Goal: Task Accomplishment & Management: Complete application form

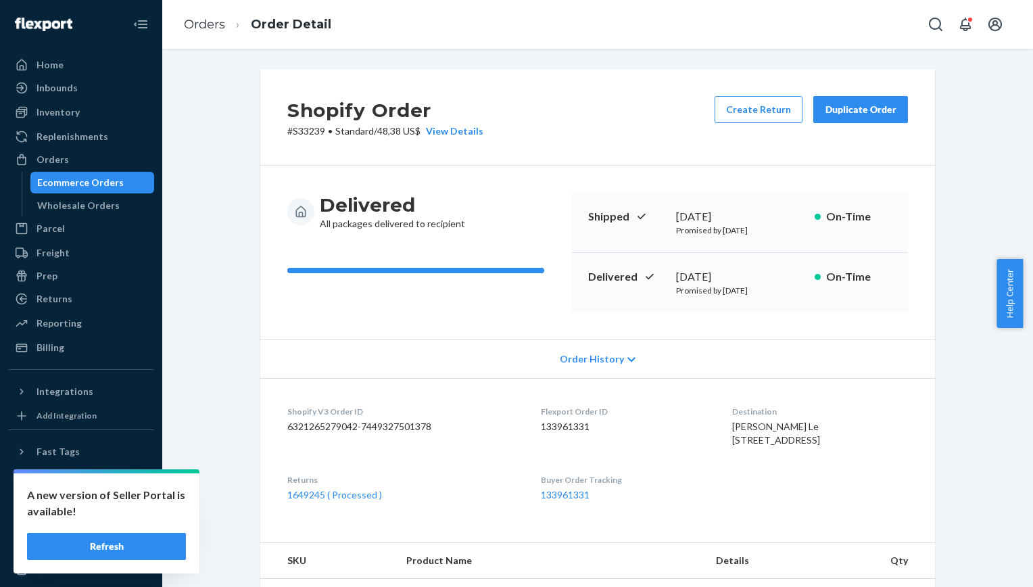
click at [124, 179] on div "Ecommerce Orders" at bounding box center [93, 182] width 122 height 19
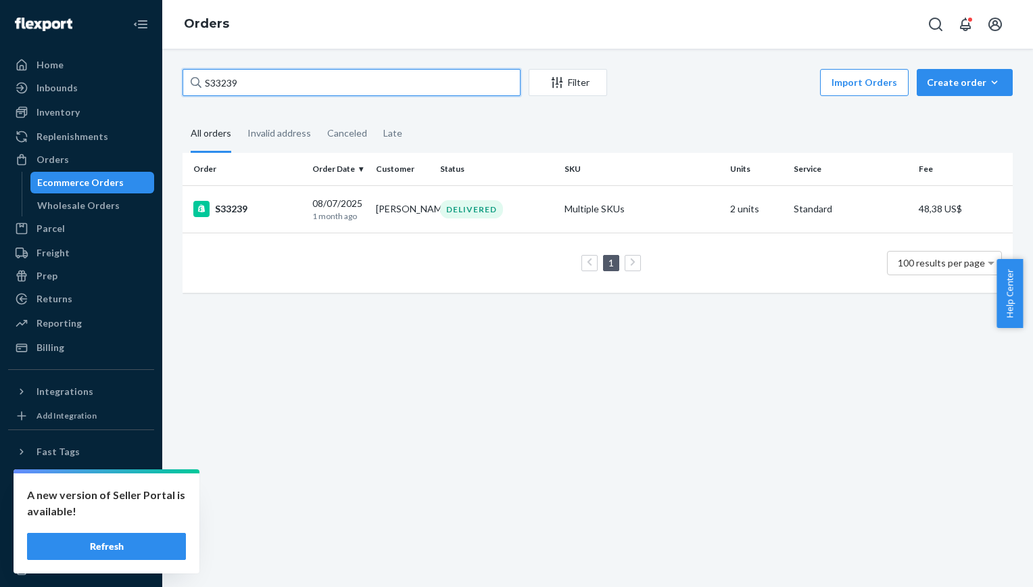
click at [252, 84] on input "S33239" at bounding box center [352, 82] width 338 height 27
type input "S33687"
drag, startPoint x: 224, startPoint y: 214, endPoint x: 235, endPoint y: 214, distance: 10.8
click at [235, 214] on div "S33687" at bounding box center [247, 209] width 108 height 16
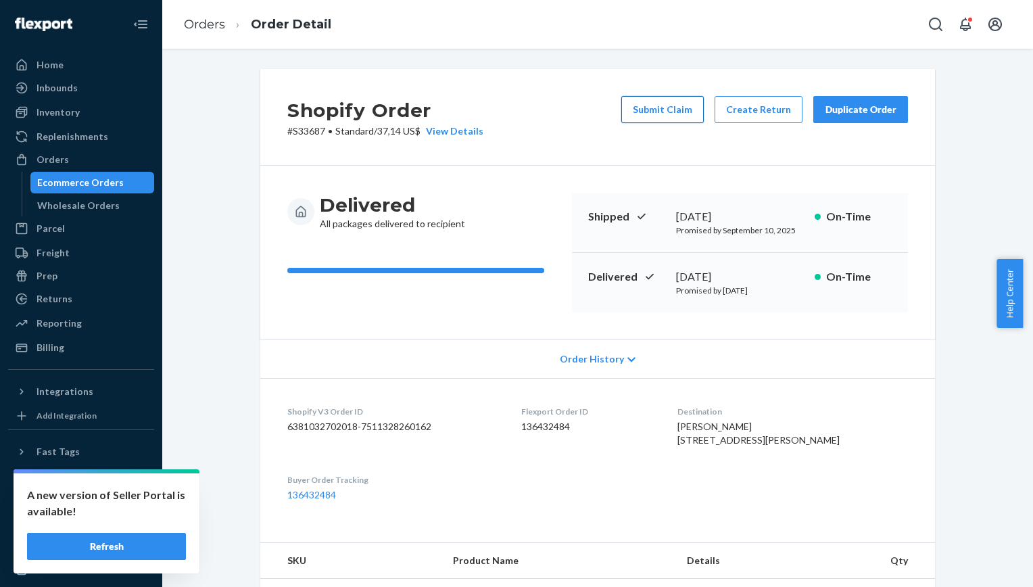
click at [668, 103] on button "Submit Claim" at bounding box center [663, 109] width 83 height 27
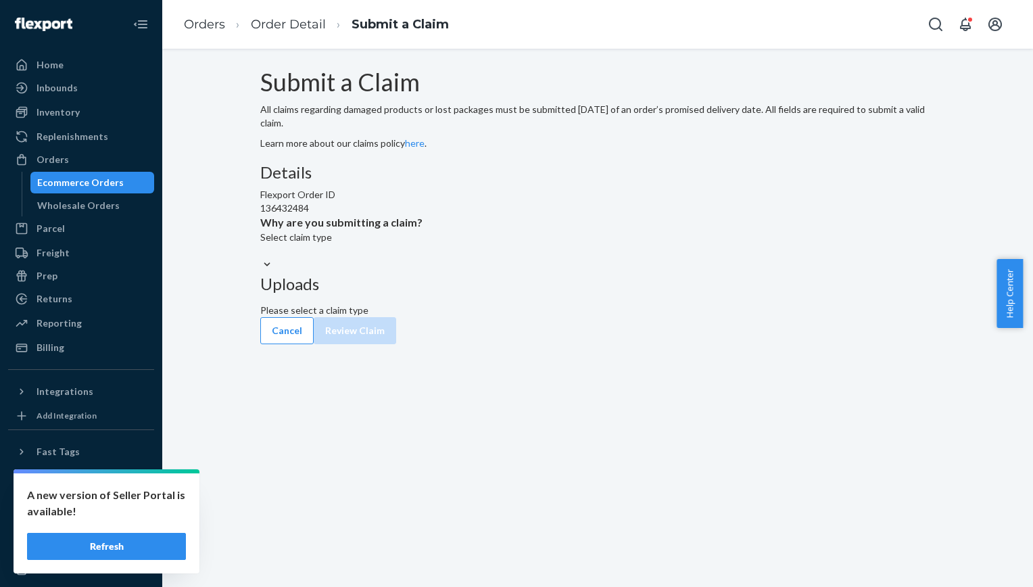
click at [522, 272] on div at bounding box center [597, 265] width 675 height 14
click at [262, 258] on input "Why are you submitting a claim? Select claim type" at bounding box center [260, 251] width 1 height 14
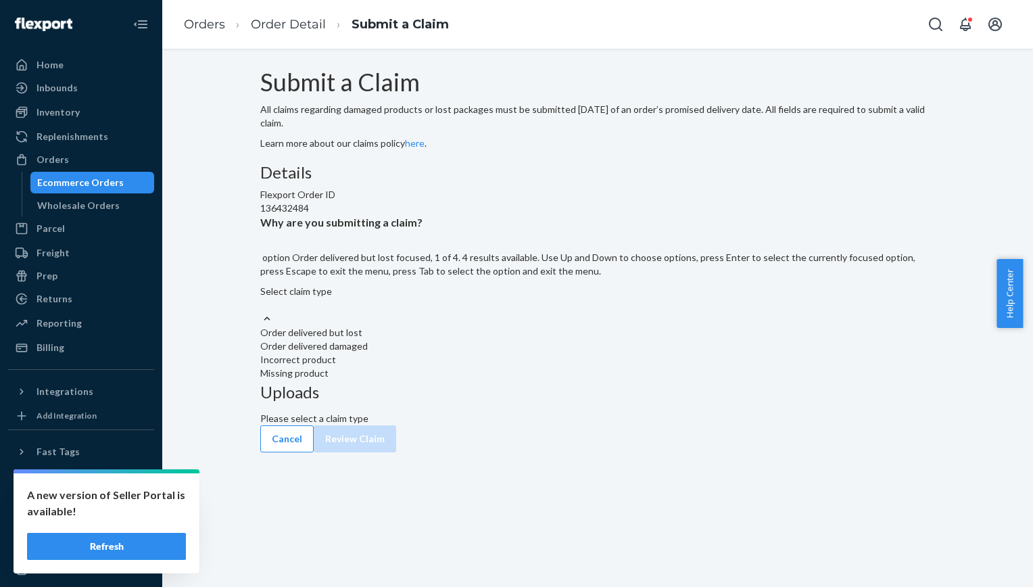
click at [496, 339] on div "Order delivered but lost" at bounding box center [597, 333] width 675 height 14
click at [262, 312] on input "Why are you submitting a claim? option Order delivered but lost focused, 1 of 4…" at bounding box center [260, 305] width 1 height 14
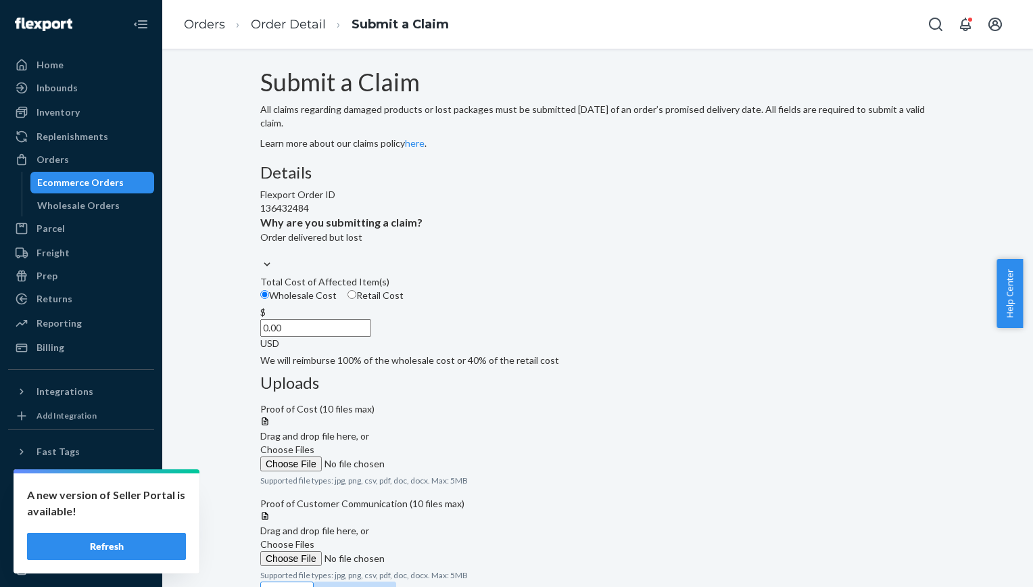
click at [356, 299] on input "Retail Cost" at bounding box center [352, 294] width 9 height 9
radio input "true"
radio input "false"
click at [371, 337] on input "0.00" at bounding box center [315, 328] width 111 height 18
type input "359.00"
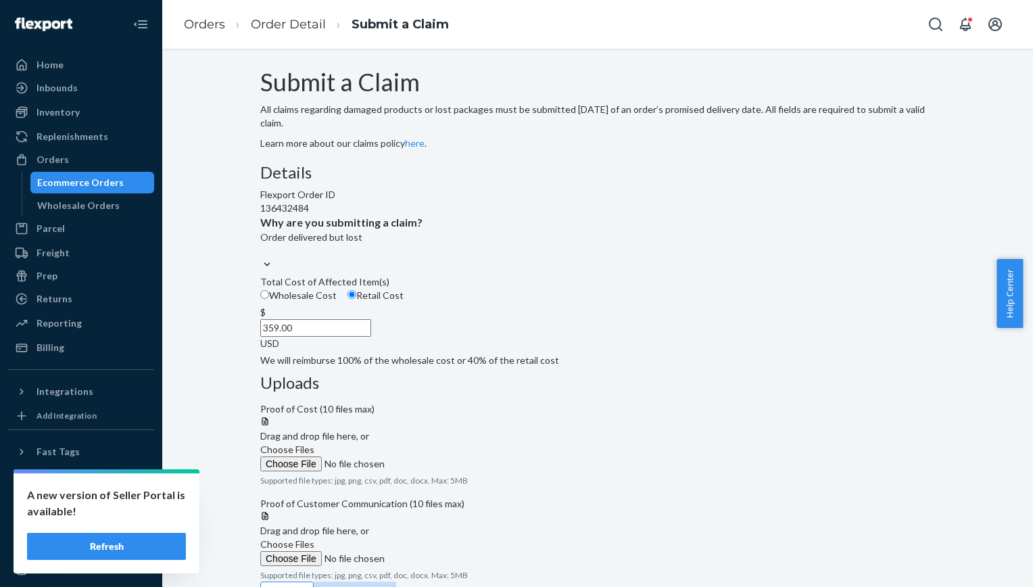
click at [473, 367] on p "We will reimburse 100% of the wholesale cost or 40% of the retail cost" at bounding box center [597, 361] width 675 height 14
click at [269, 299] on input "Wholesale Cost" at bounding box center [264, 294] width 9 height 9
radio input "true"
radio input "false"
click at [444, 456] on input "Choose Files" at bounding box center [352, 463] width 184 height 15
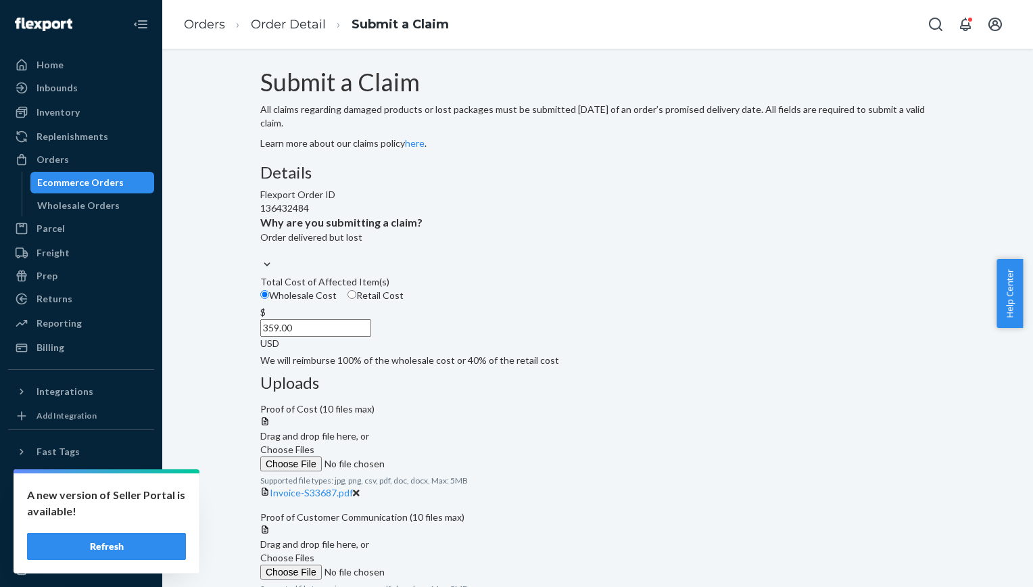
scroll to position [118, 0]
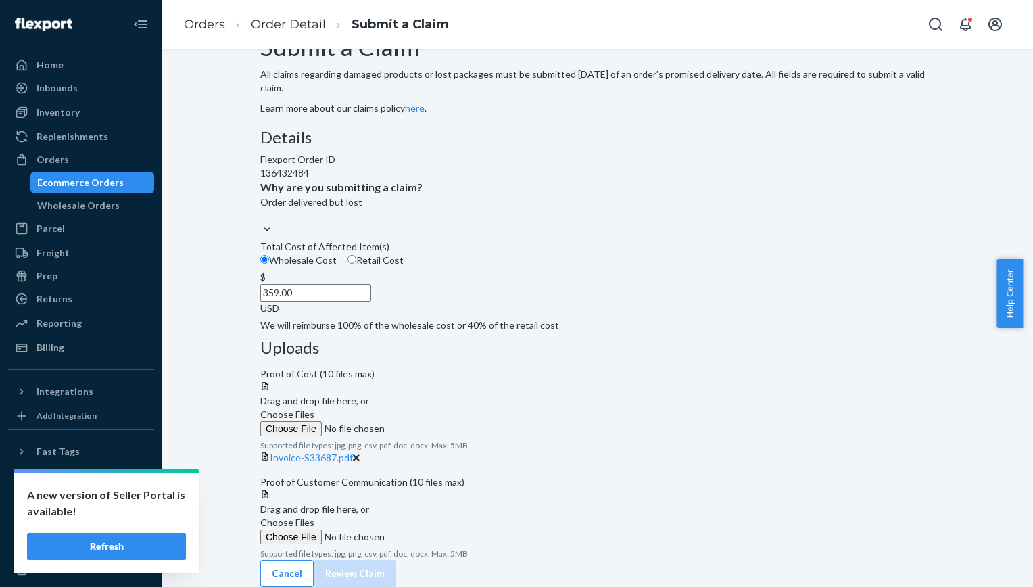
click at [314, 517] on span "Choose Files" at bounding box center [287, 522] width 54 height 11
click at [444, 530] on input "Choose Files" at bounding box center [352, 537] width 184 height 15
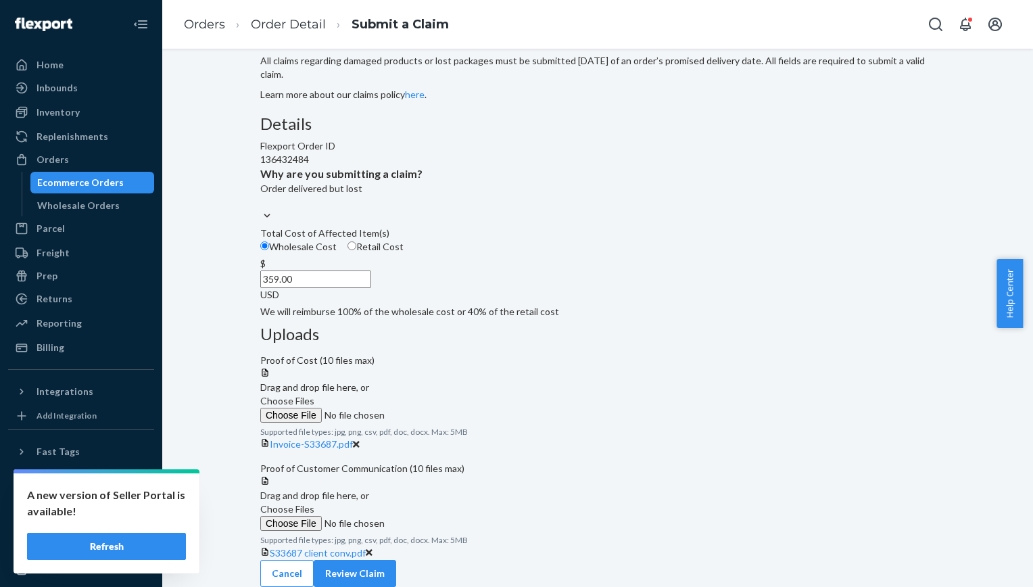
scroll to position [170, 0]
click at [396, 560] on button "Review Claim" at bounding box center [355, 573] width 83 height 27
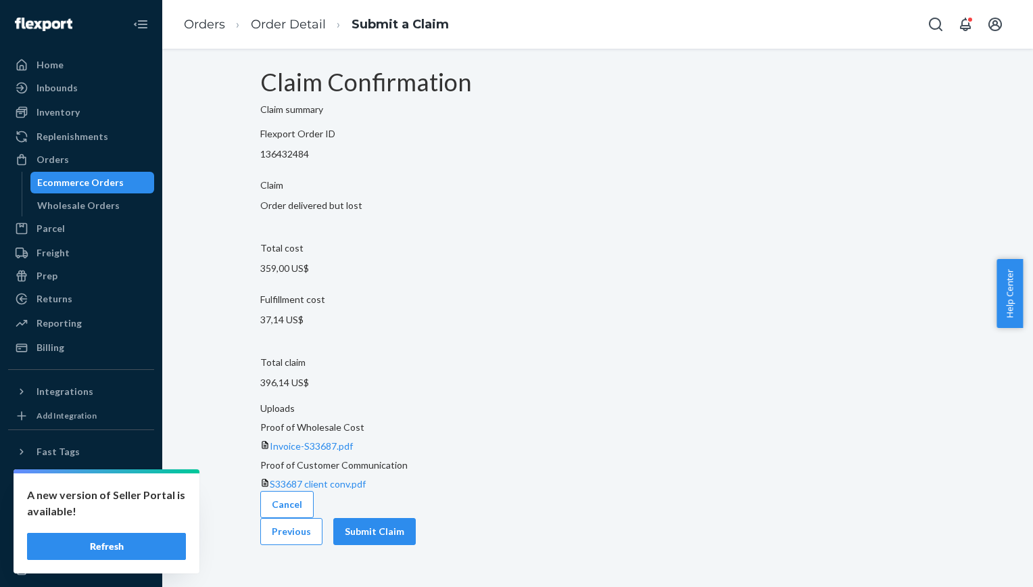
scroll to position [0, 0]
click at [416, 518] on button "Submit Claim" at bounding box center [374, 531] width 83 height 27
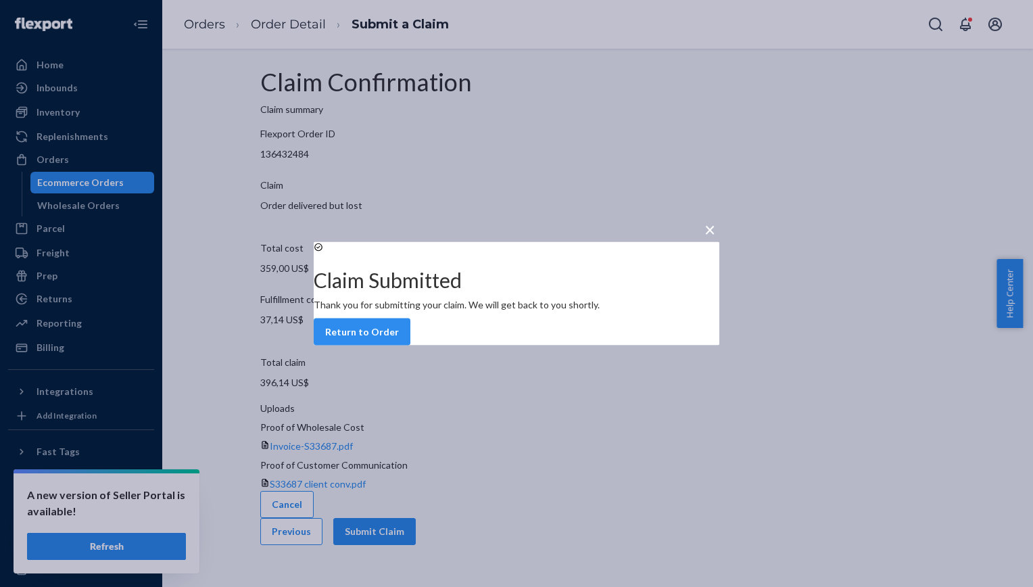
click at [705, 218] on span "×" at bounding box center [710, 229] width 11 height 23
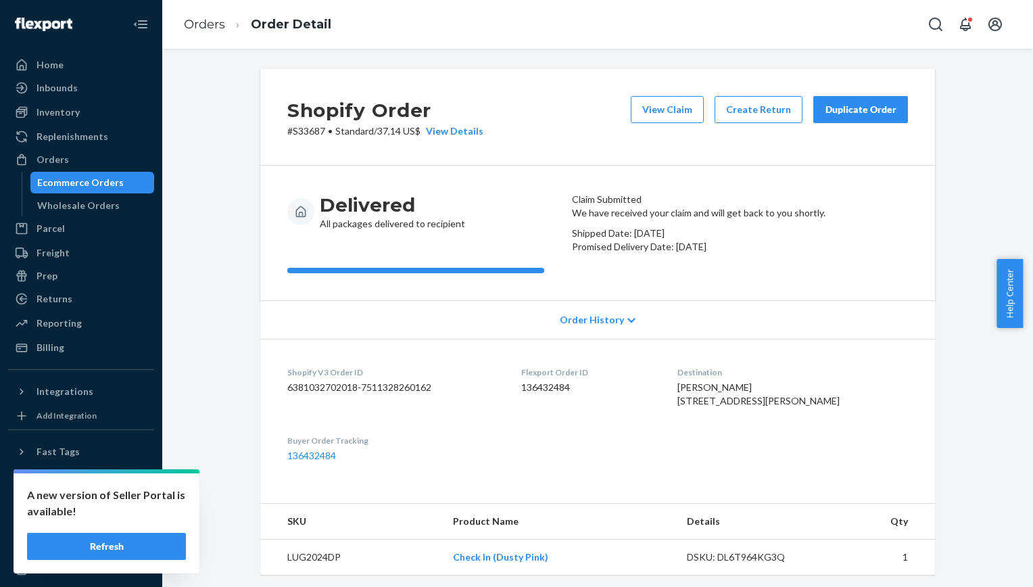
click at [74, 185] on div "Ecommerce Orders" at bounding box center [80, 183] width 87 height 14
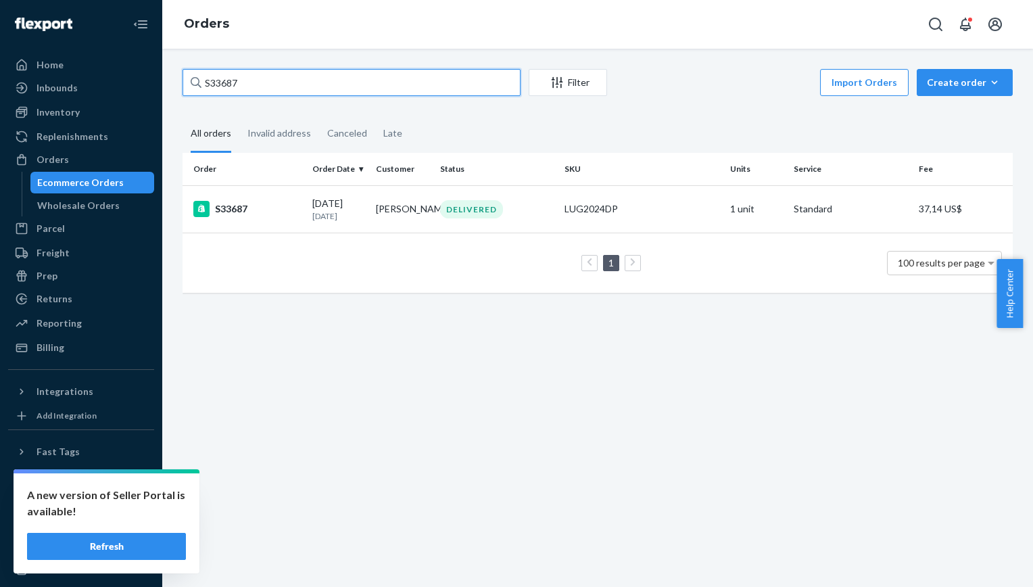
click at [250, 83] on input "S33687" at bounding box center [352, 82] width 338 height 27
type input "S33651"
click at [490, 208] on div "DELIVERED" at bounding box center [471, 209] width 63 height 18
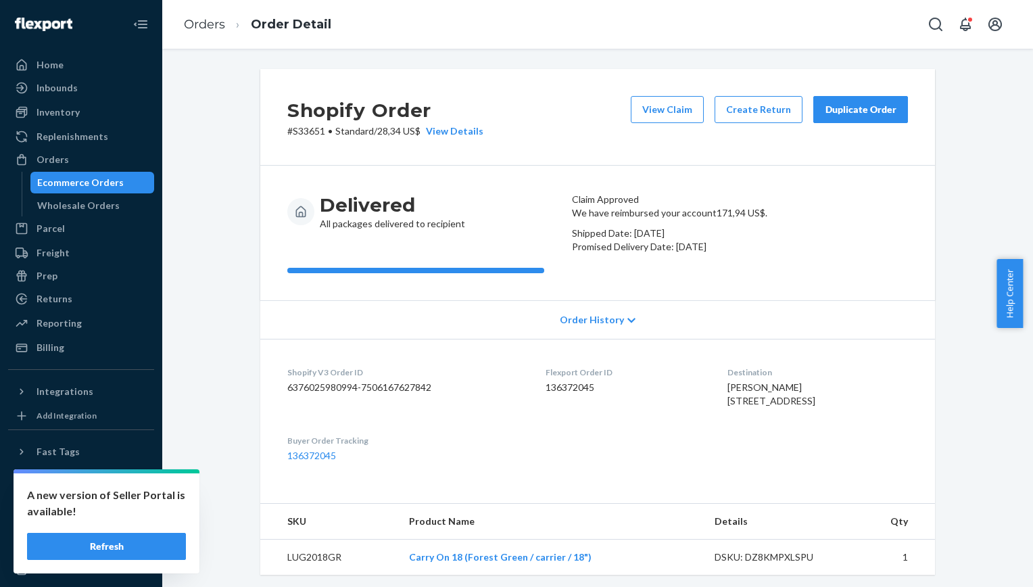
click at [83, 181] on div "Ecommerce Orders" at bounding box center [80, 183] width 87 height 14
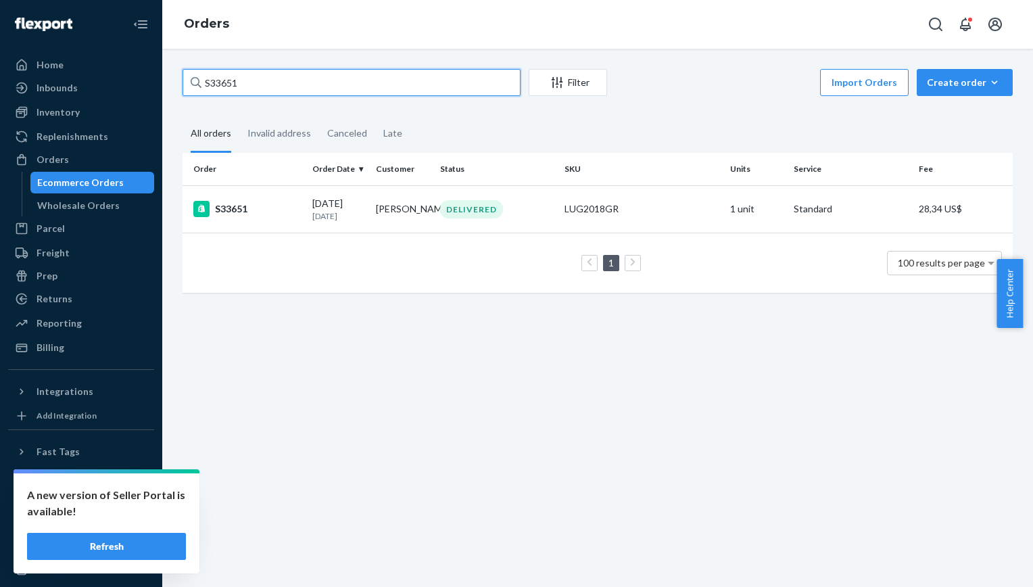
click at [248, 86] on input "S33651" at bounding box center [352, 82] width 338 height 27
type input "S33511"
click at [254, 206] on div "S33511" at bounding box center [247, 209] width 108 height 16
